Goal: Information Seeking & Learning: Learn about a topic

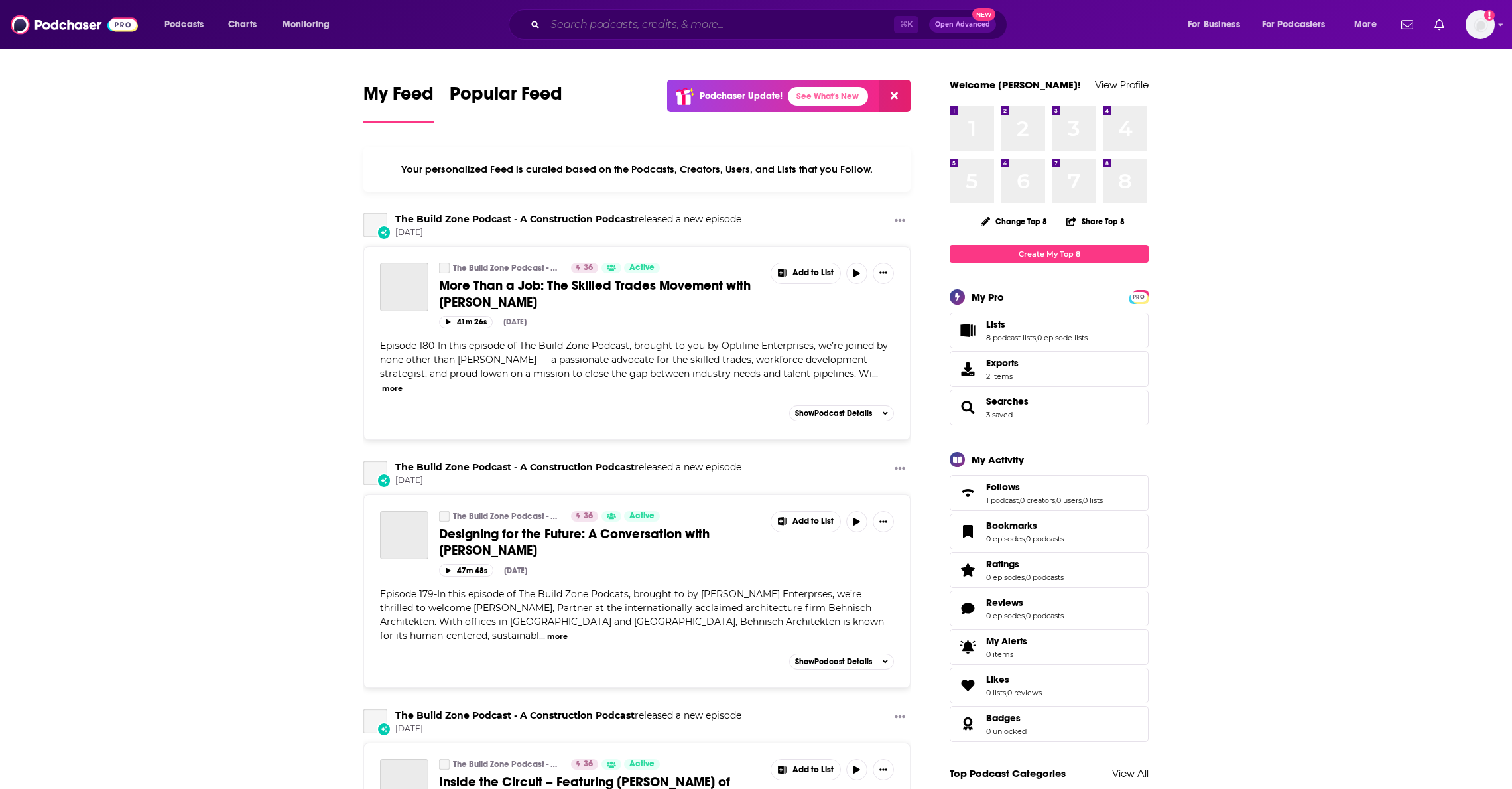
click at [591, 23] on input "Search podcasts, credits, & more..." at bounding box center [719, 24] width 349 height 21
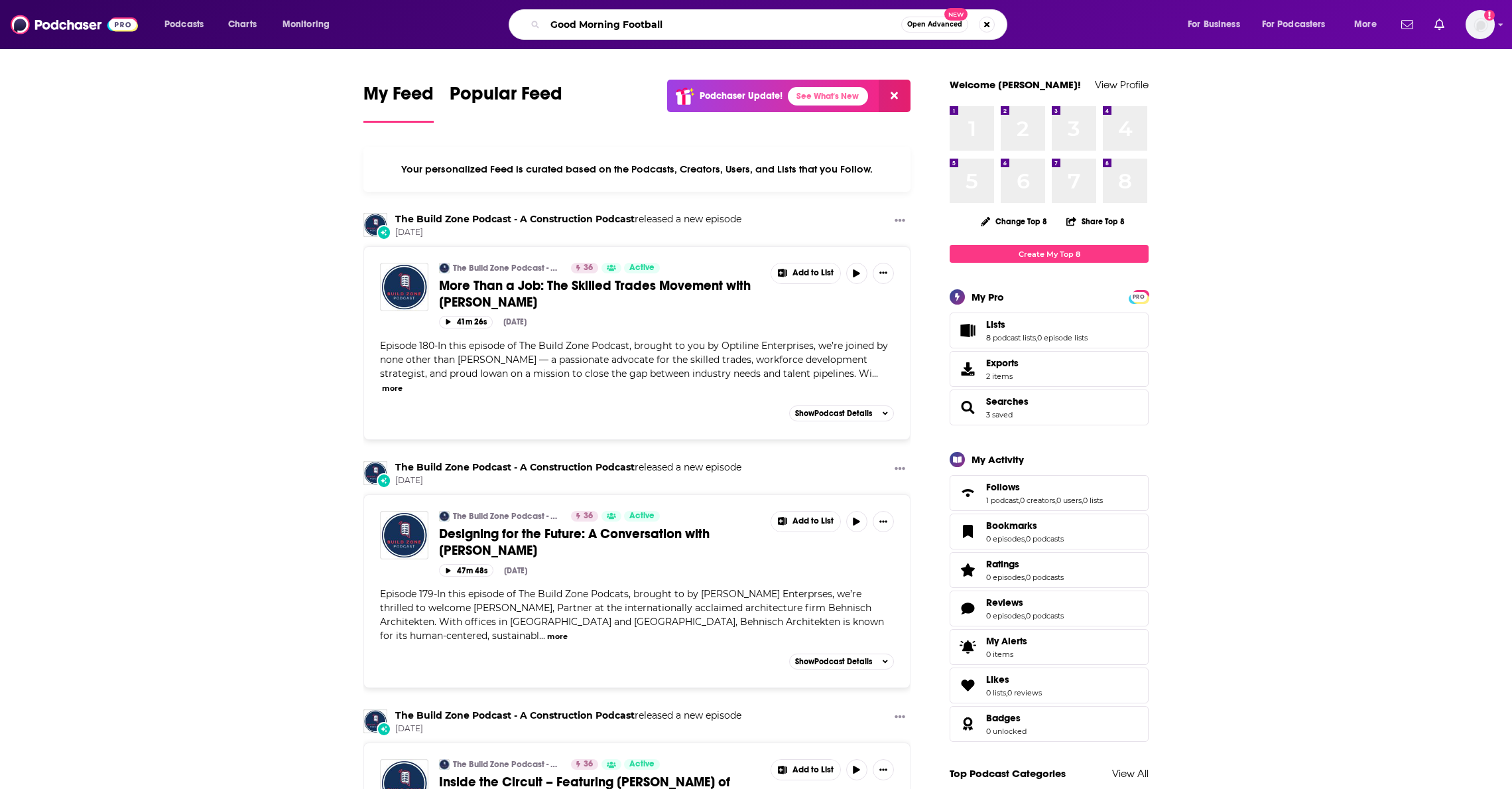
type input "Good Morning Football"
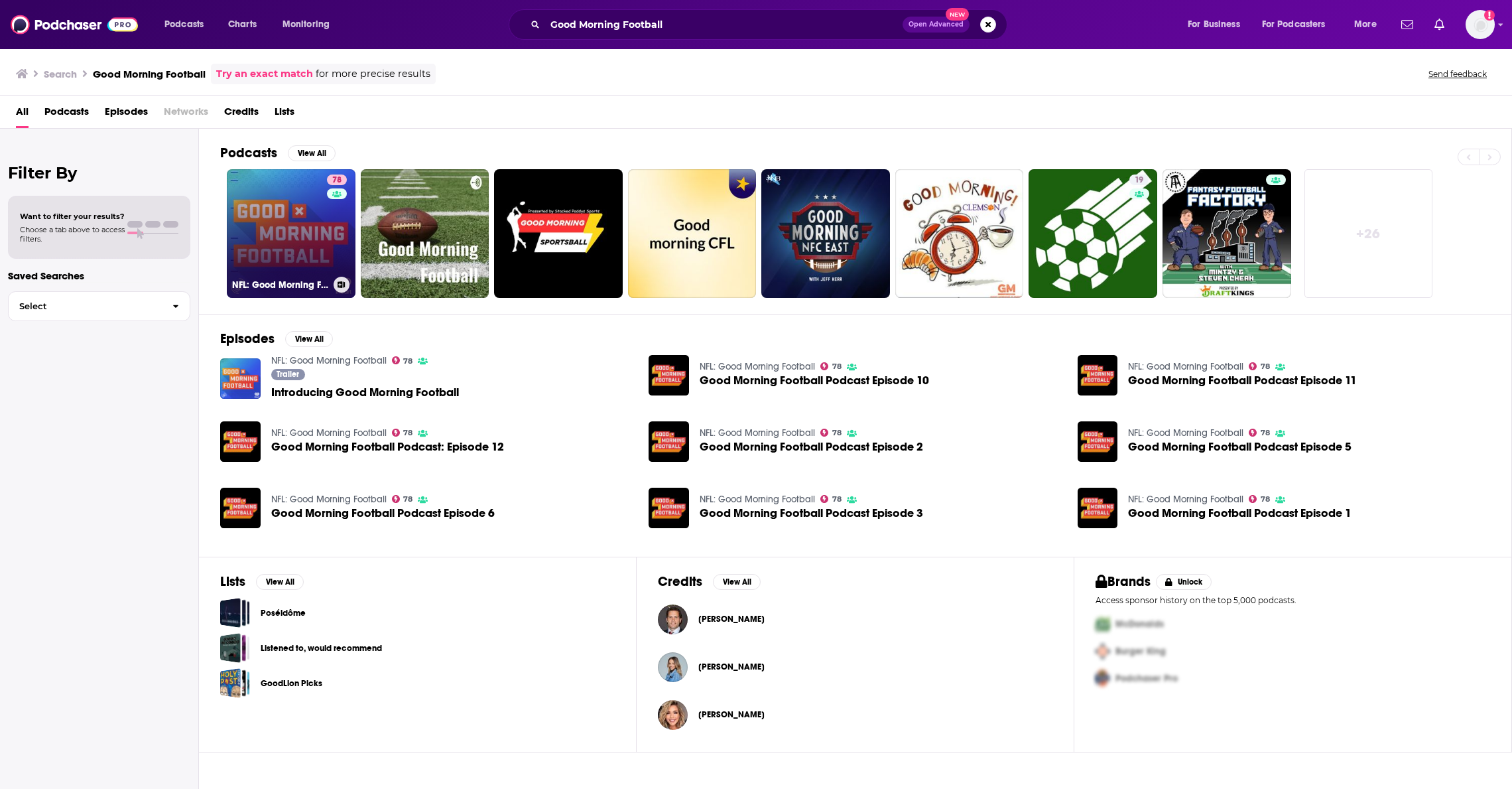
click at [294, 240] on link "78 NFL: Good Morning Football" at bounding box center [291, 233] width 129 height 129
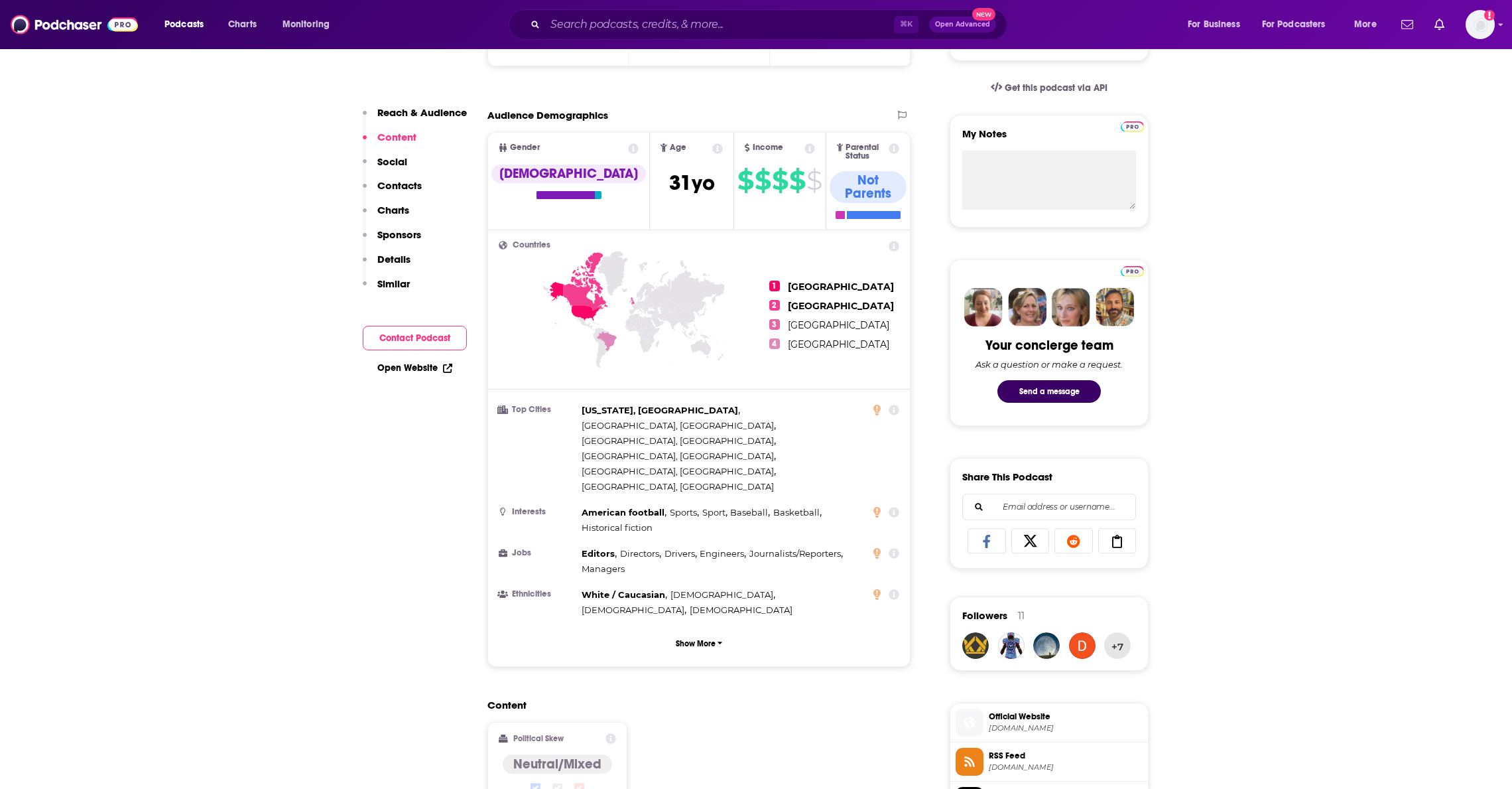
scroll to position [420, 0]
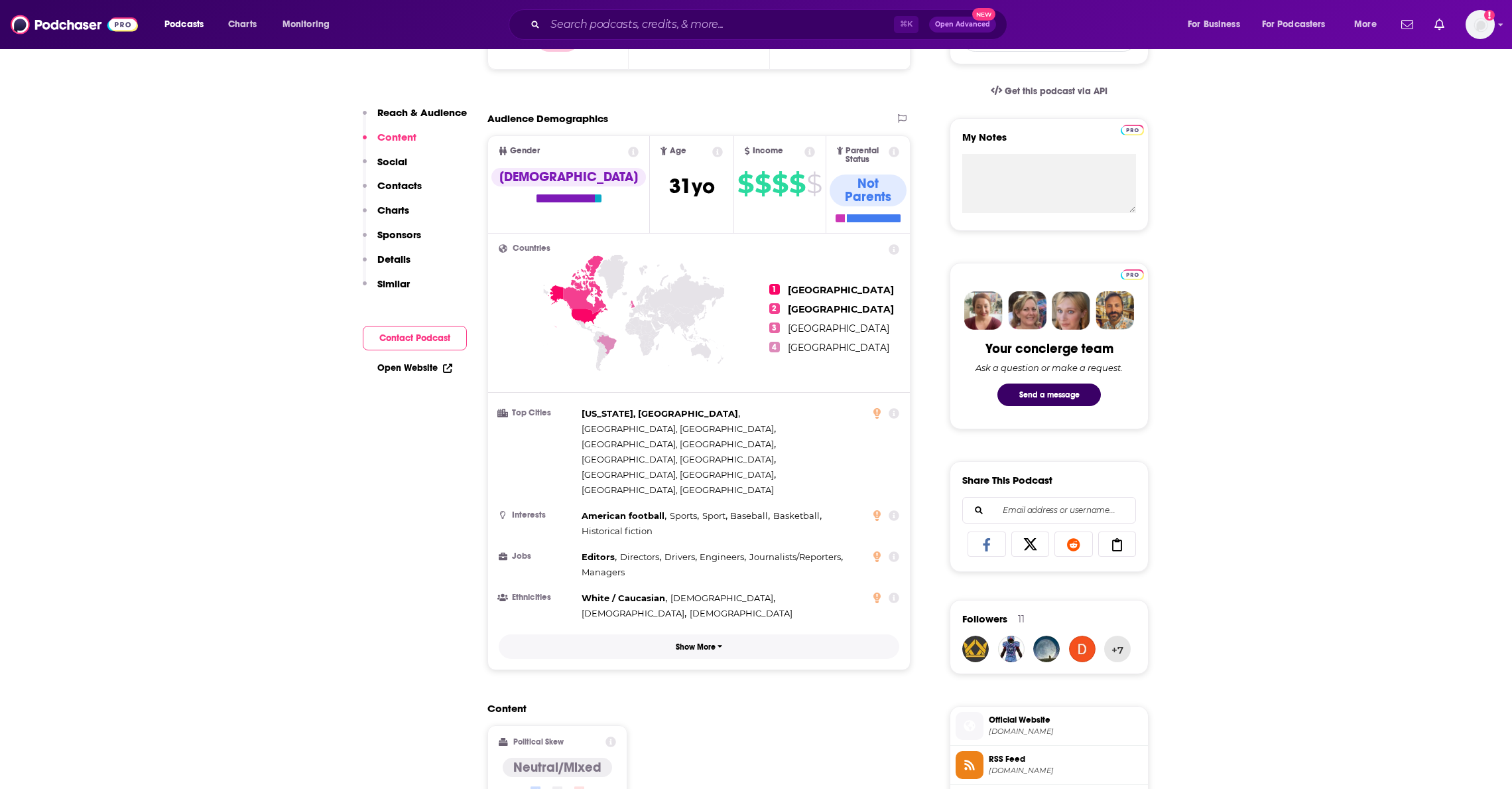
click at [715, 642] on p "Show More" at bounding box center [695, 647] width 40 height 9
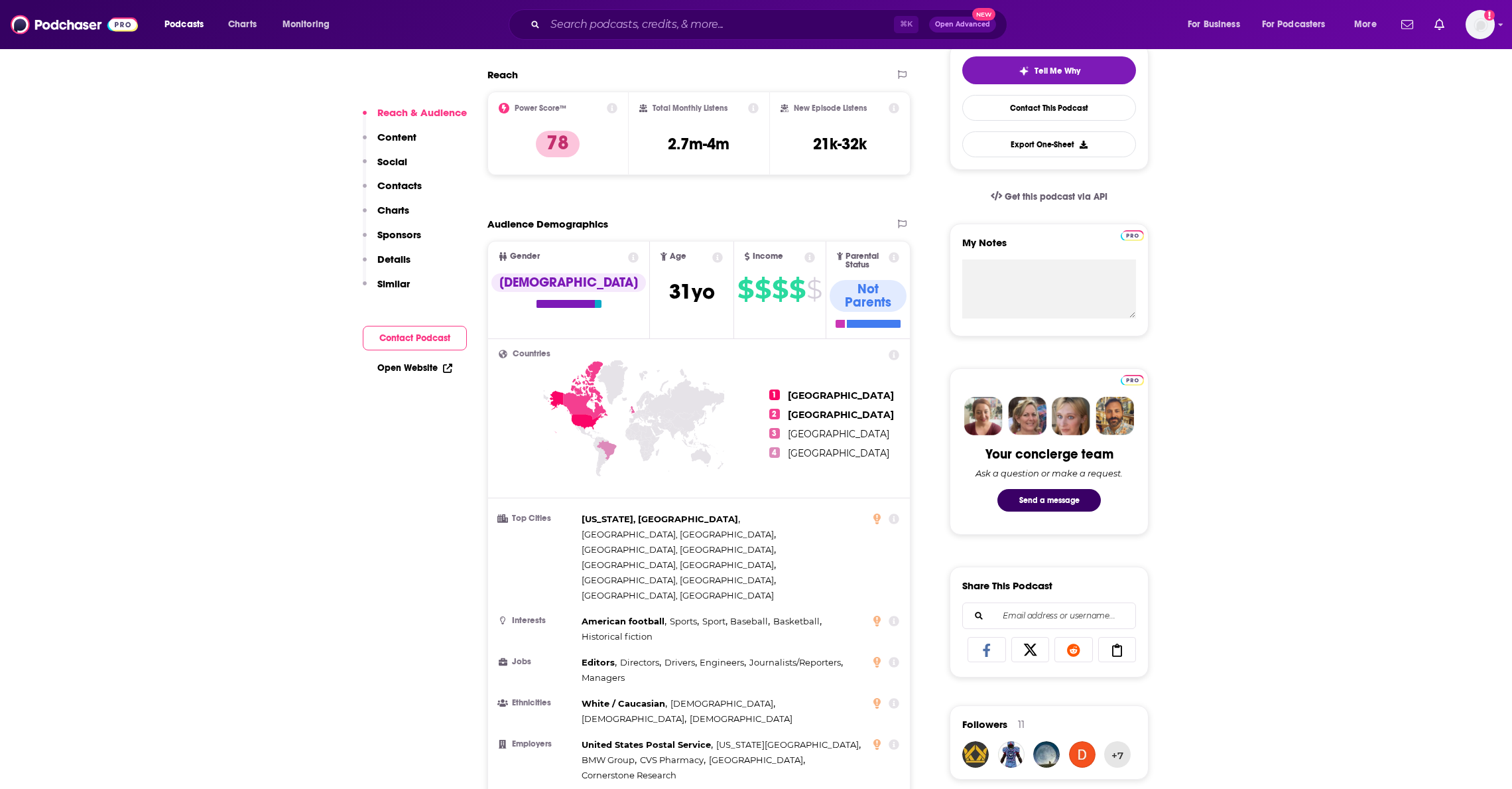
scroll to position [400, 0]
